Goal: Information Seeking & Learning: Learn about a topic

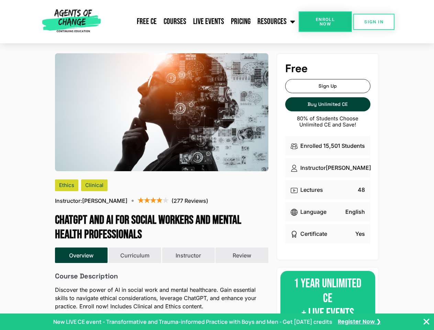
click at [217, 165] on img at bounding box center [161, 112] width 213 height 118
click at [276, 22] on link "Resources" at bounding box center [276, 21] width 45 height 17
click at [325, 22] on span "Enroll Now" at bounding box center [324, 21] width 31 height 9
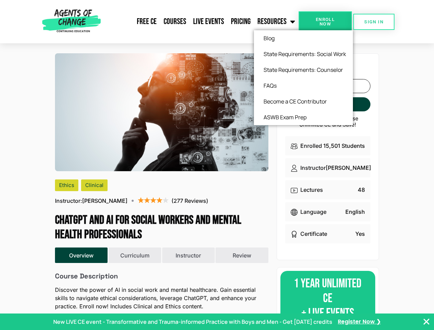
click at [325, 22] on span "Enroll Now" at bounding box center [324, 21] width 31 height 9
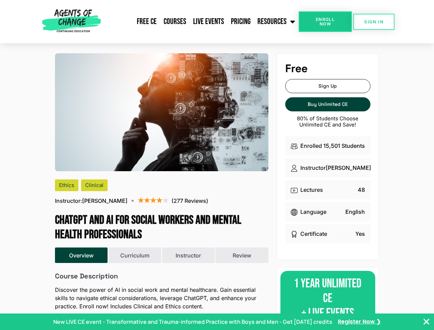
click at [374, 22] on span "SIGN IN" at bounding box center [373, 22] width 19 height 4
click at [81, 255] on button "Overview" at bounding box center [81, 255] width 53 height 16
click at [135, 255] on button "Curriculum" at bounding box center [134, 255] width 53 height 16
click at [188, 255] on button "Instructor" at bounding box center [188, 255] width 53 height 16
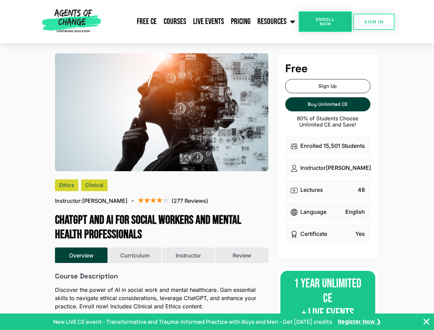
click at [217, 321] on p "New LIVE CE event - Transformative and Trauma-informed Practice with Boys and M…" at bounding box center [192, 321] width 279 height 8
